Goal: Task Accomplishment & Management: Understand process/instructions

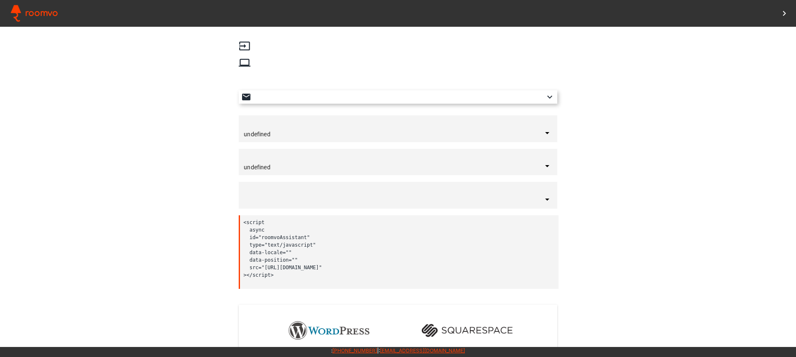
click at [270, 133] on input "undefined" at bounding box center [393, 134] width 298 height 7
click at [247, 46] on iron-icon at bounding box center [245, 46] width 12 height 12
click at [247, 61] on iron-icon at bounding box center [245, 63] width 12 height 12
click at [247, 100] on iron-icon at bounding box center [246, 97] width 10 height 10
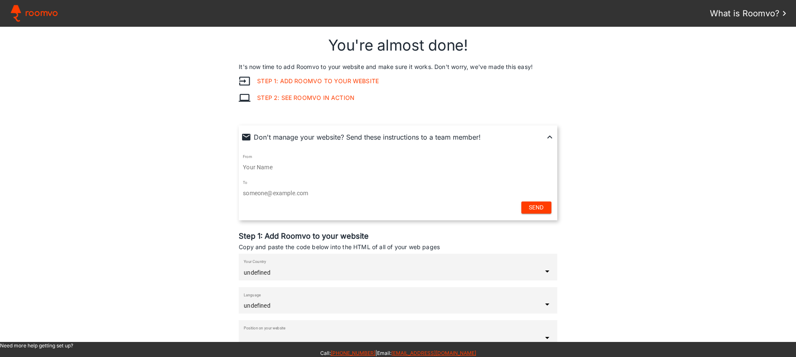
type input "[GEOGRAPHIC_DATA]"
type input "English"
type input "bottom-right"
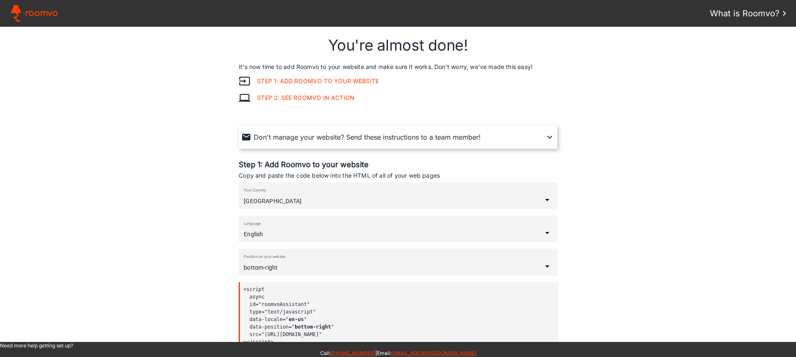
click at [283, 83] on link "Step 1: Add Roomvo to your website" at bounding box center [314, 81] width 128 height 7
click at [287, 83] on link "Step 1: Add Roomvo to your website" at bounding box center [314, 81] width 128 height 7
